Goal: Go to known website: Go to known website

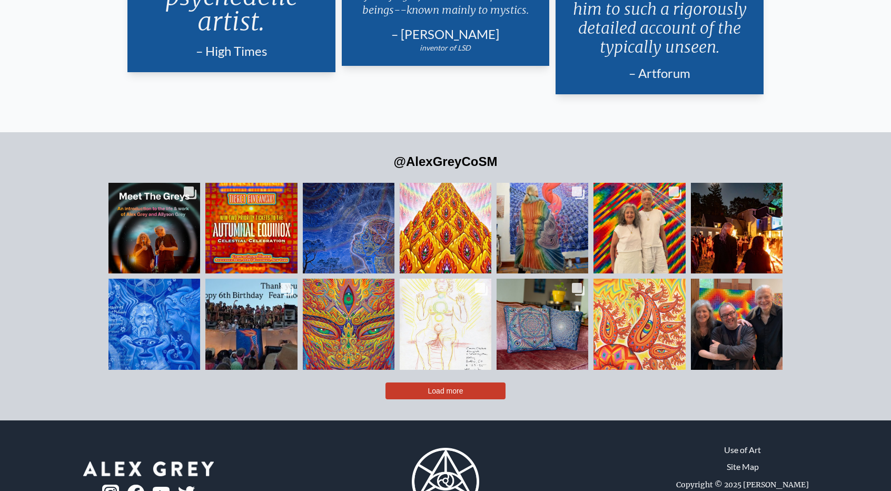
scroll to position [2549, 0]
